Goal: Find specific page/section: Find specific page/section

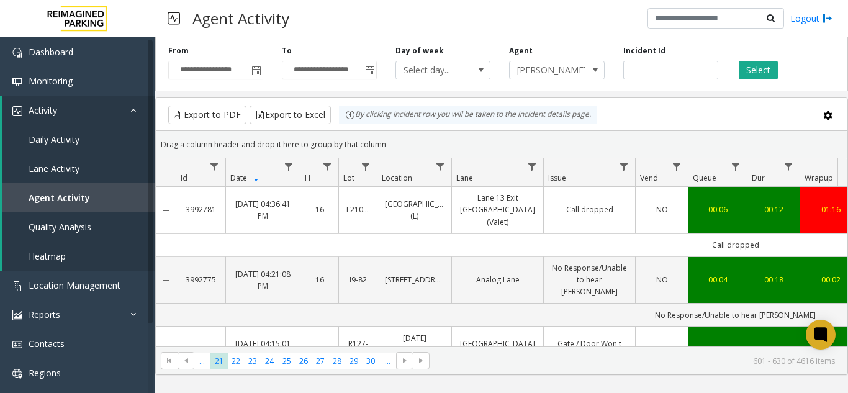
scroll to position [1303, 186]
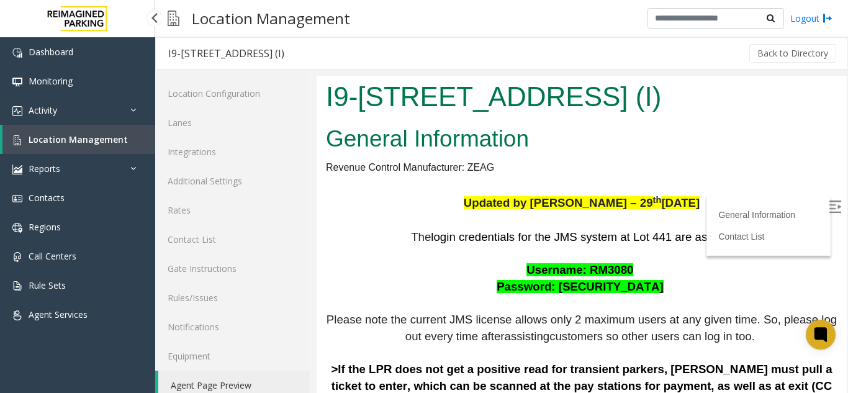
scroll to position [497, 0]
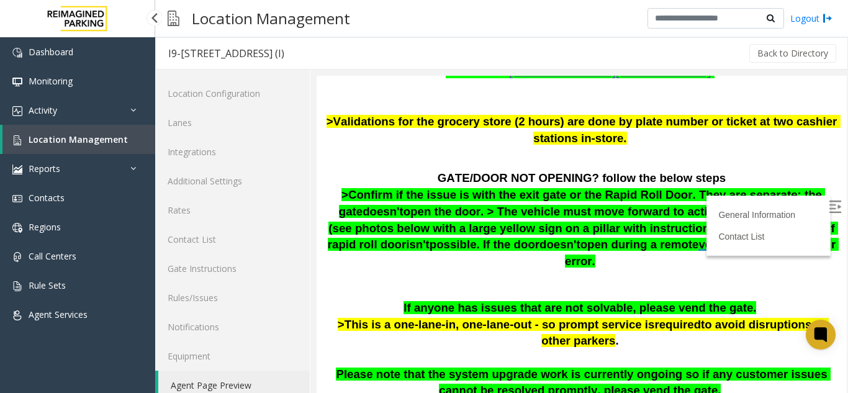
click at [48, 142] on span "Location Management" at bounding box center [78, 139] width 99 height 12
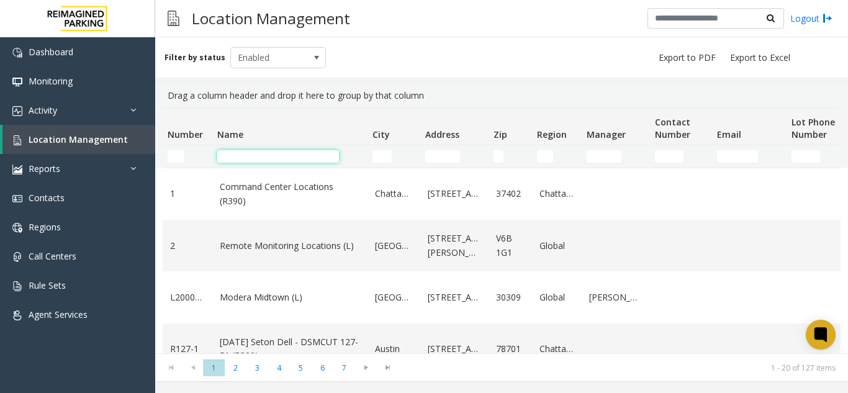
click at [258, 156] on input "Name Filter" at bounding box center [278, 156] width 122 height 12
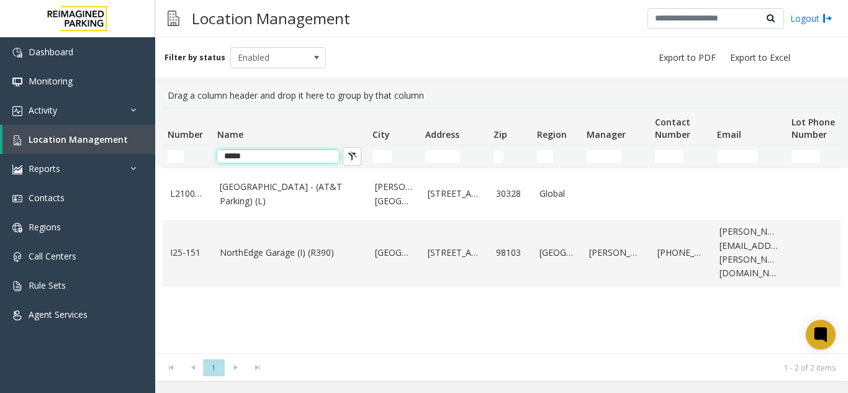
click at [267, 153] on input "*****" at bounding box center [278, 156] width 122 height 12
type input "*"
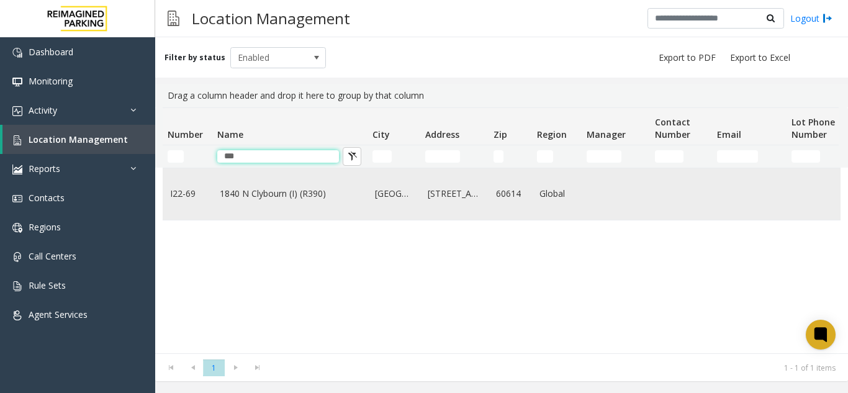
type input "***"
click at [273, 199] on link "1840 N Clybourn (I) (R390)" at bounding box center [290, 194] width 140 height 14
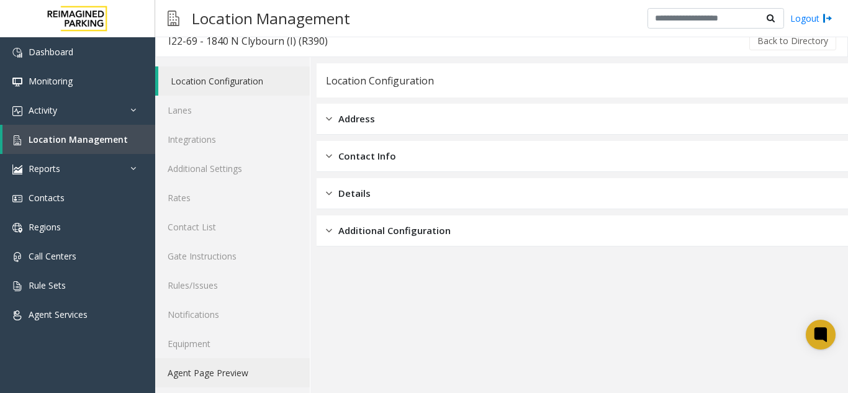
scroll to position [16, 0]
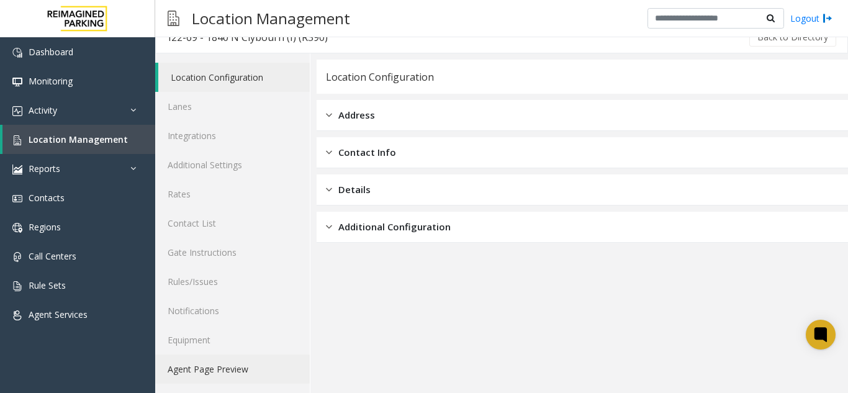
click at [197, 369] on link "Agent Page Preview" at bounding box center [232, 368] width 155 height 29
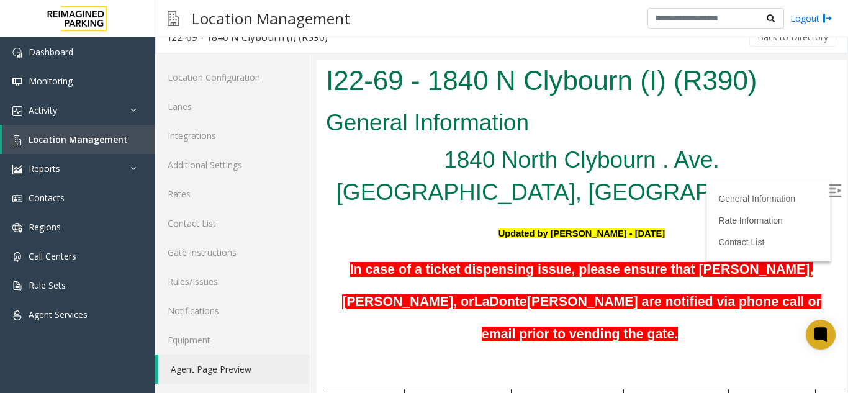
scroll to position [186, 0]
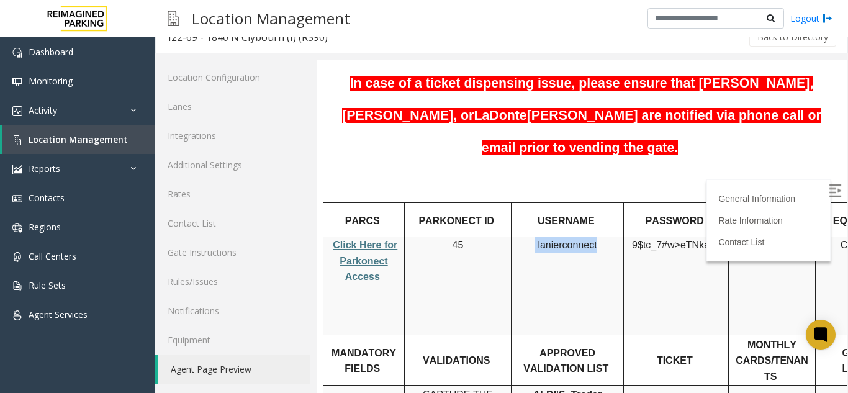
copy p "lanierconnect"
drag, startPoint x: 596, startPoint y: 202, endPoint x: 535, endPoint y: 210, distance: 61.4
click at [535, 237] on p "lanierconnect" at bounding box center [567, 245] width 103 height 16
click at [648, 237] on td "9$tc_7#w> eTNkaMy" at bounding box center [676, 286] width 105 height 98
click at [827, 186] on label at bounding box center [836, 192] width 19 height 19
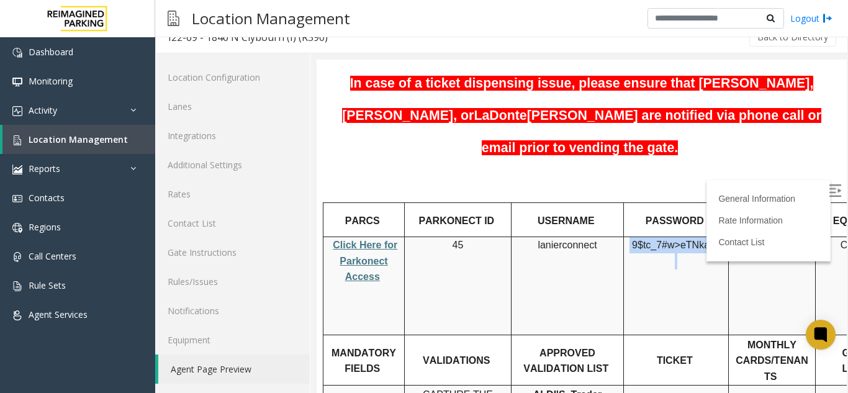
drag, startPoint x: 719, startPoint y: 204, endPoint x: 633, endPoint y: 214, distance: 86.2
click at [633, 237] on td "9$tc_7#w> eTNkaMy" at bounding box center [676, 286] width 105 height 98
copy p "9$tc_7#w> eTNkaMy"
click at [73, 144] on span "Location Management" at bounding box center [78, 139] width 99 height 12
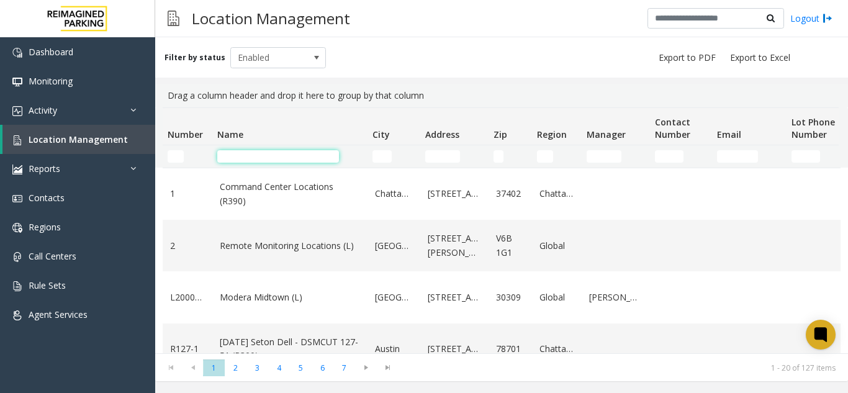
click at [261, 155] on input "Name Filter" at bounding box center [278, 156] width 122 height 12
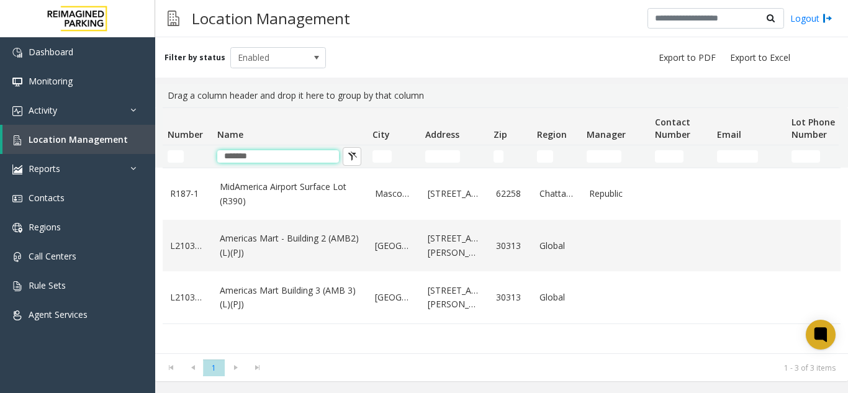
type input "*******"
click at [270, 261] on td "Americas Mart - Building 2 (AMB2) (L)(PJ)" at bounding box center [289, 246] width 155 height 52
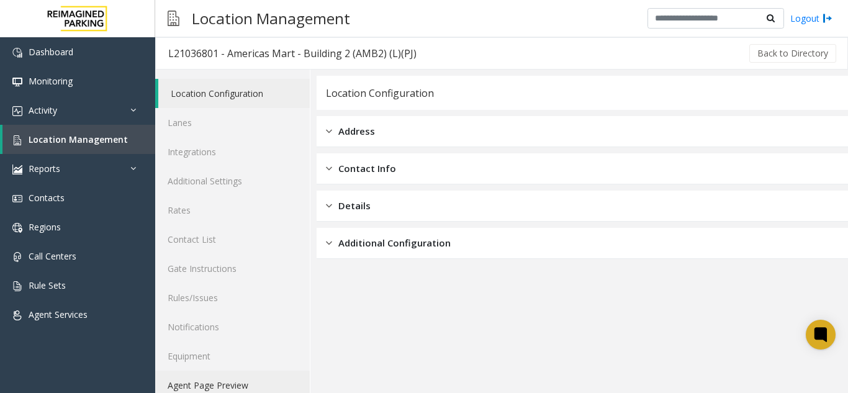
click at [228, 378] on link "Agent Page Preview" at bounding box center [232, 385] width 155 height 29
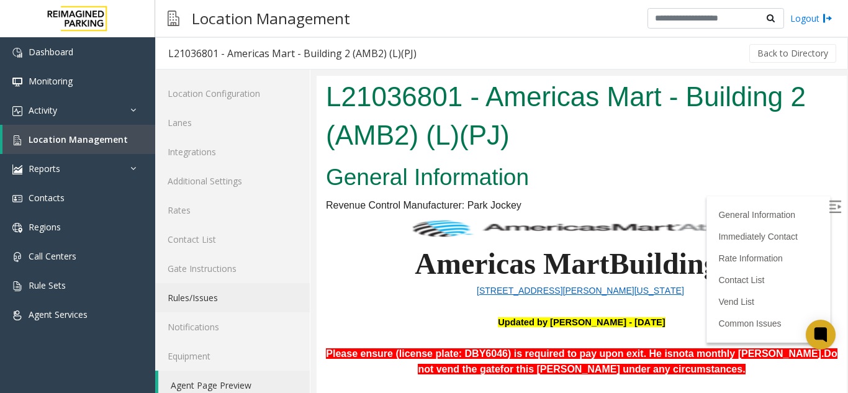
scroll to position [310, 0]
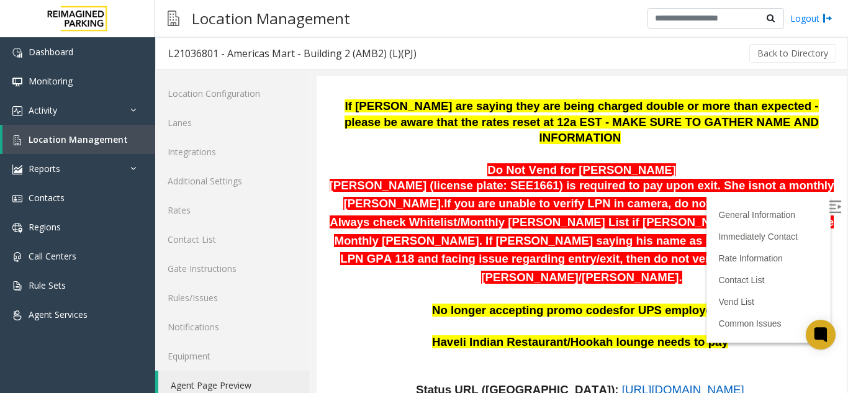
click at [622, 383] on span "https://www.parkjockey.com/en-us/manage/1633/status" at bounding box center [683, 389] width 122 height 13
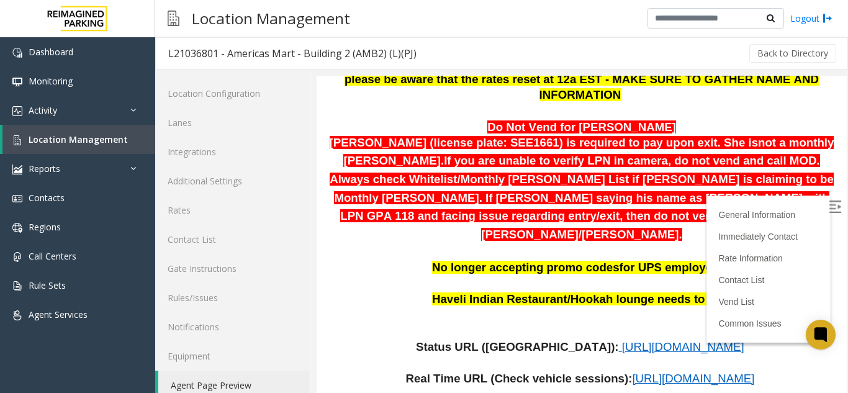
scroll to position [434, 0]
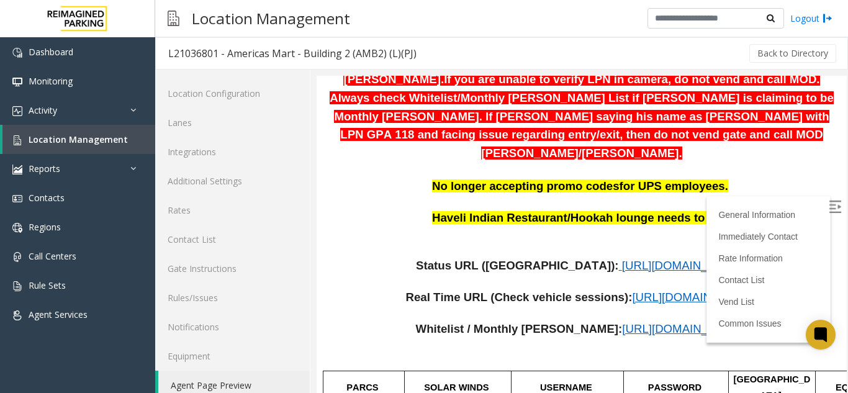
click at [803, 198] on div "General Information Immediately Contact Rate Information Contact List Vend List…" at bounding box center [768, 269] width 124 height 147
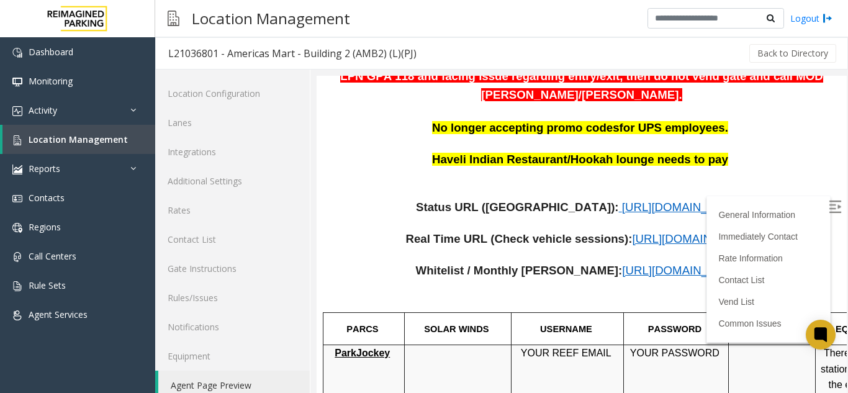
scroll to position [559, 0]
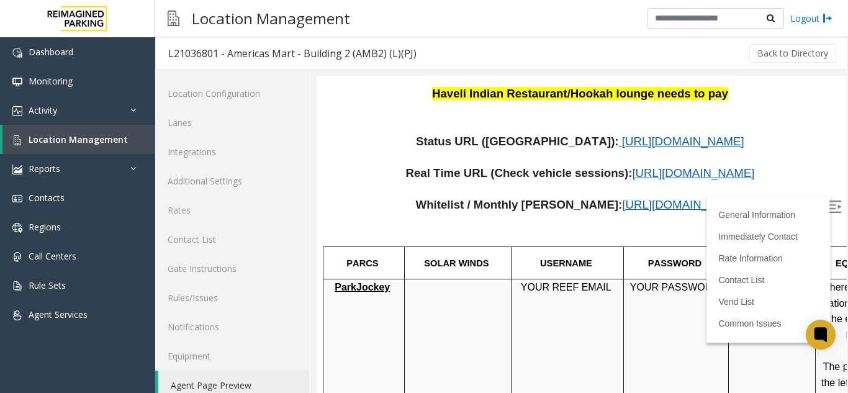
click at [829, 202] on img at bounding box center [835, 206] width 12 height 12
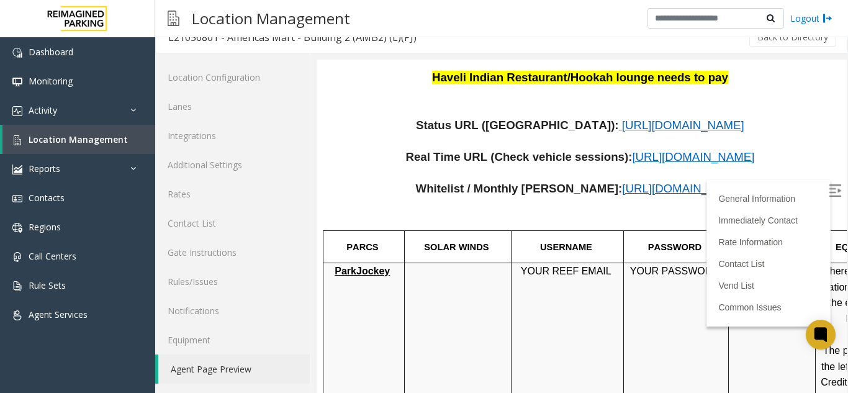
click at [632, 150] on span "https://www.parkjockey.com/en-us/manage/1633/sessions" at bounding box center [693, 156] width 122 height 13
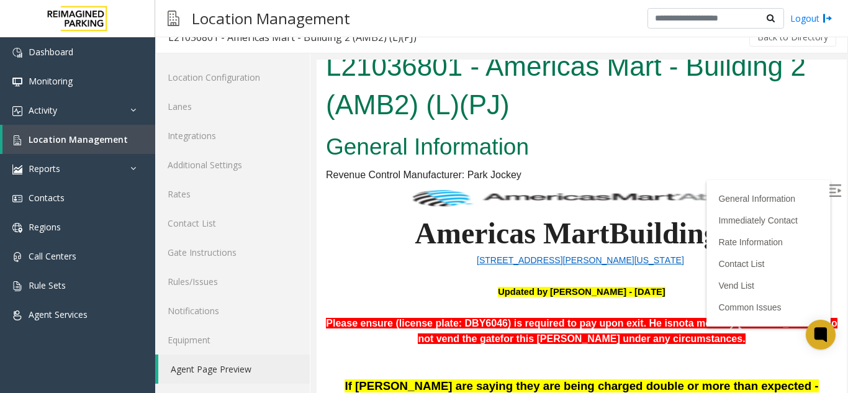
scroll to position [0, 0]
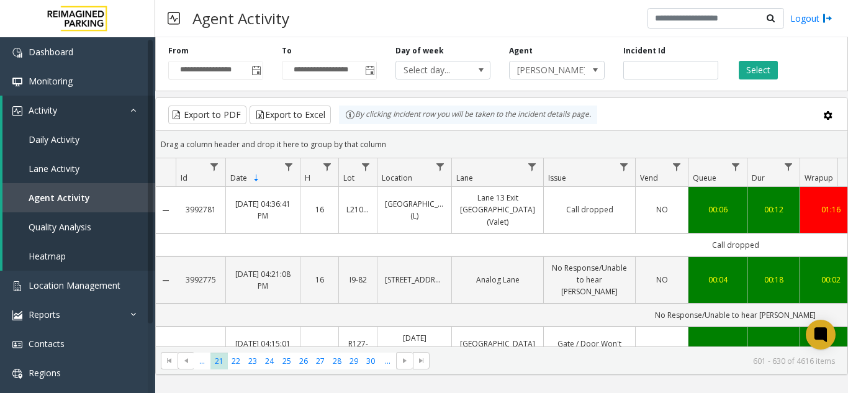
scroll to position [1303, 186]
